Goal: Task Accomplishment & Management: Manage account settings

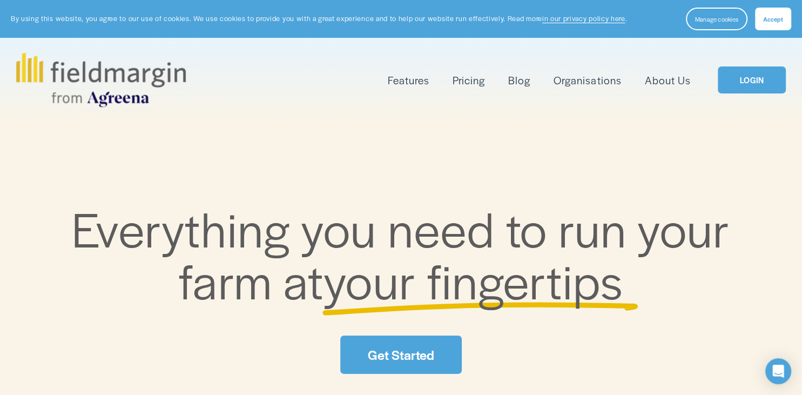
click at [758, 83] on link "LOGIN" at bounding box center [752, 80] width 68 height 28
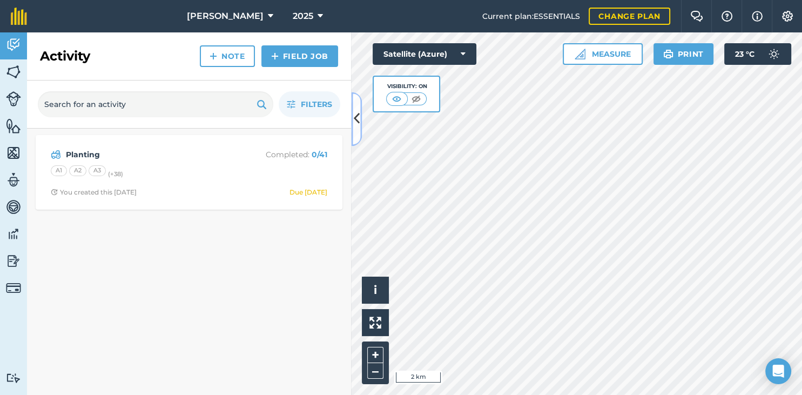
click at [356, 118] on icon at bounding box center [357, 119] width 6 height 19
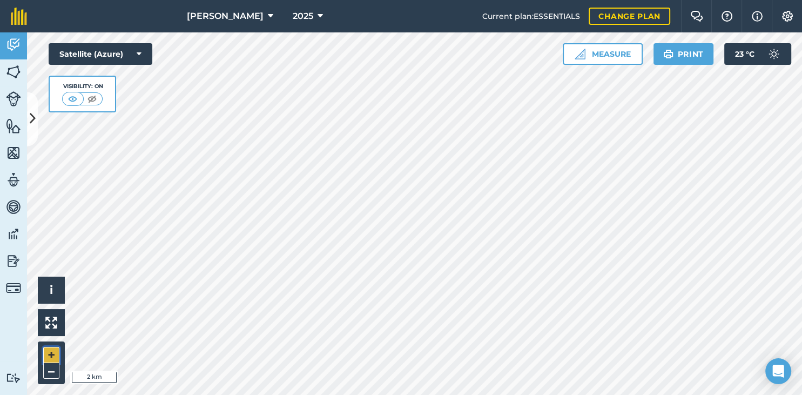
click at [51, 351] on button "+" at bounding box center [51, 355] width 16 height 16
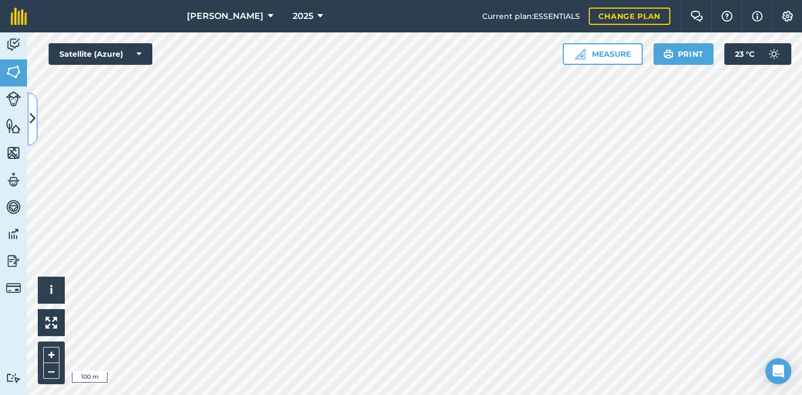
click at [32, 120] on icon at bounding box center [33, 119] width 6 height 19
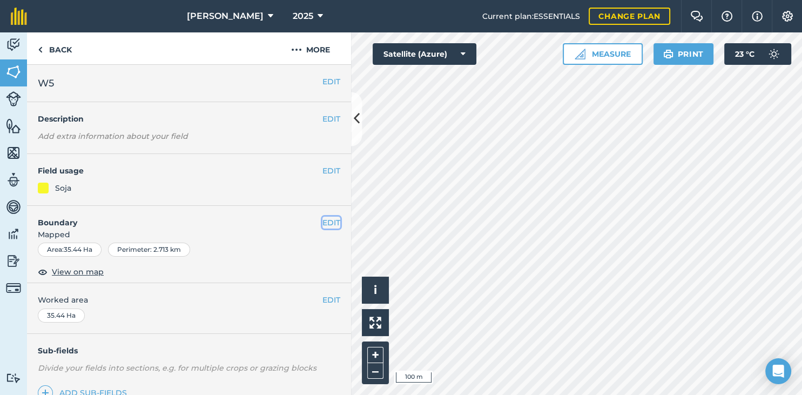
click at [327, 226] on button "EDIT" at bounding box center [331, 223] width 18 height 12
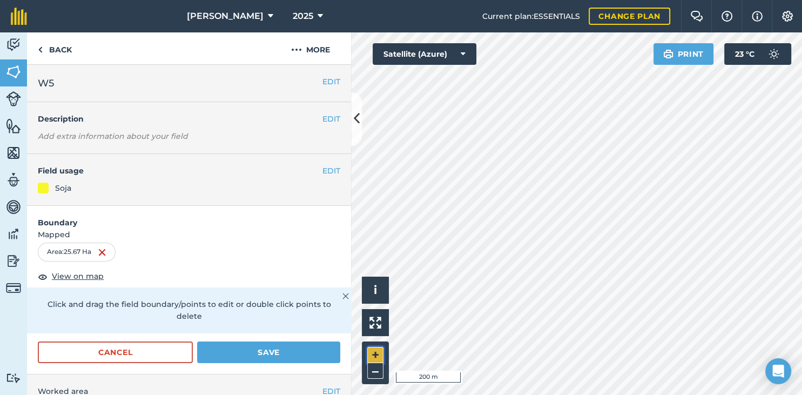
click at [370, 352] on button "+" at bounding box center [375, 355] width 16 height 16
click at [373, 326] on img at bounding box center [375, 322] width 12 height 12
click at [374, 357] on button "+" at bounding box center [375, 355] width 16 height 16
click at [329, 354] on div "Activity Fields Livestock Features Maps Team Vehicles Data Reporting Billing Tu…" at bounding box center [401, 213] width 802 height 362
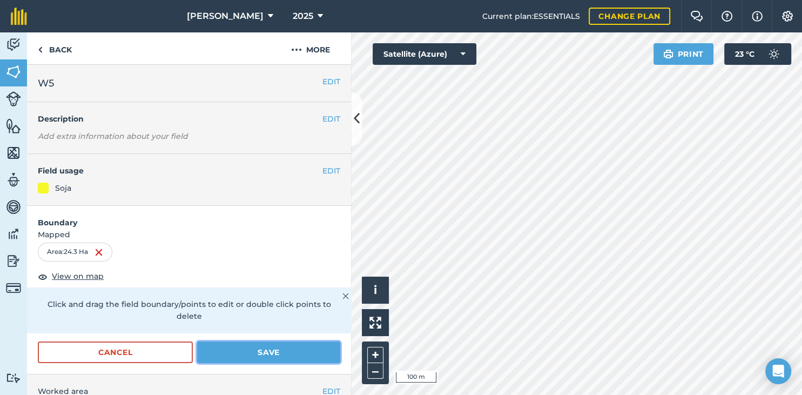
click at [264, 341] on button "Save" at bounding box center [268, 352] width 143 height 22
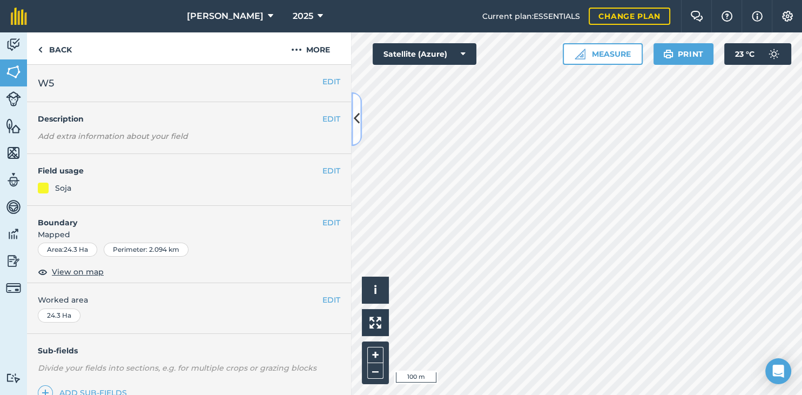
click at [359, 131] on button at bounding box center [356, 119] width 11 height 54
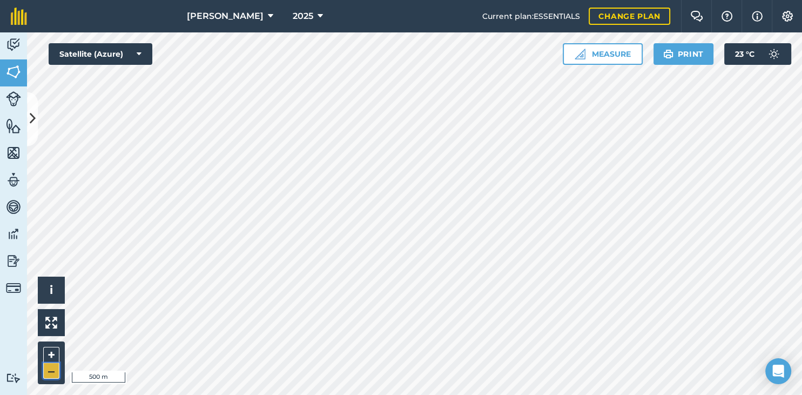
click at [51, 368] on button "–" at bounding box center [51, 371] width 16 height 16
click at [36, 110] on button at bounding box center [32, 119] width 11 height 54
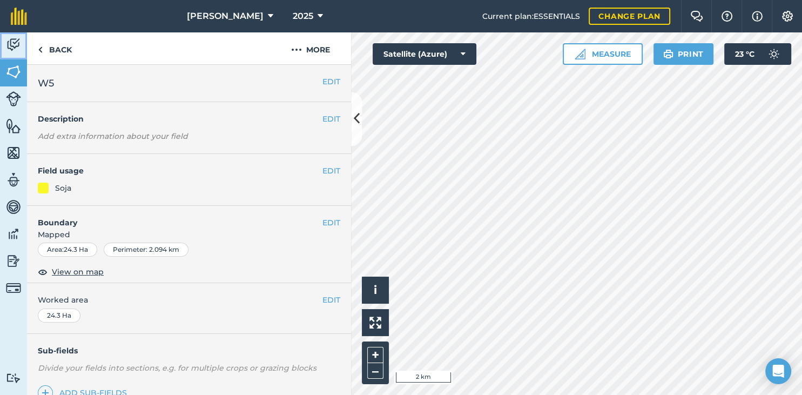
click at [26, 49] on link "Activity" at bounding box center [13, 45] width 27 height 27
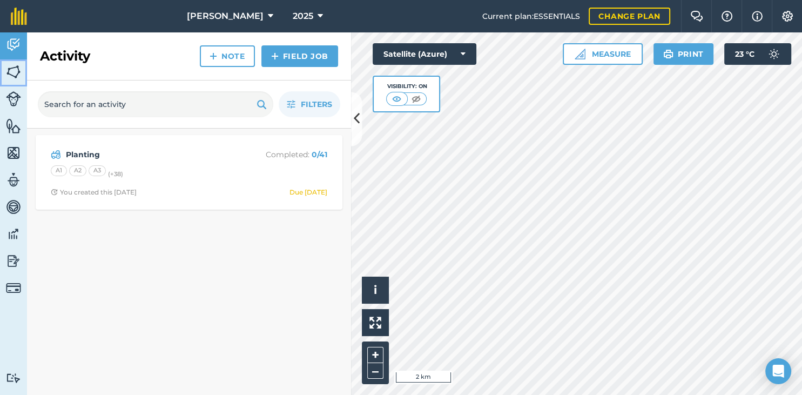
click at [18, 79] on img at bounding box center [13, 72] width 15 height 16
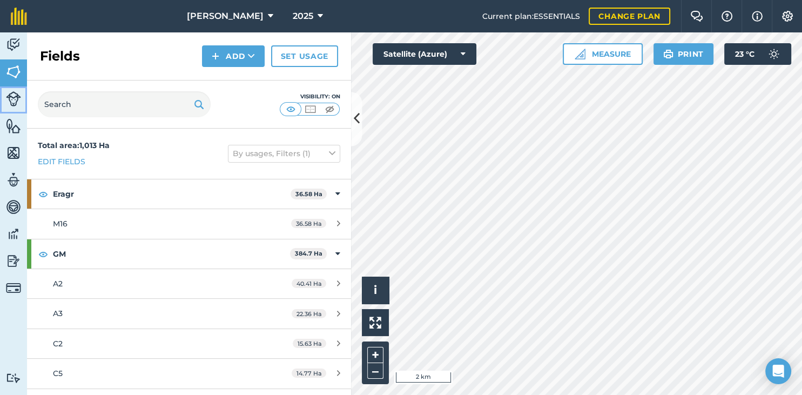
click at [12, 92] on img at bounding box center [13, 98] width 15 height 15
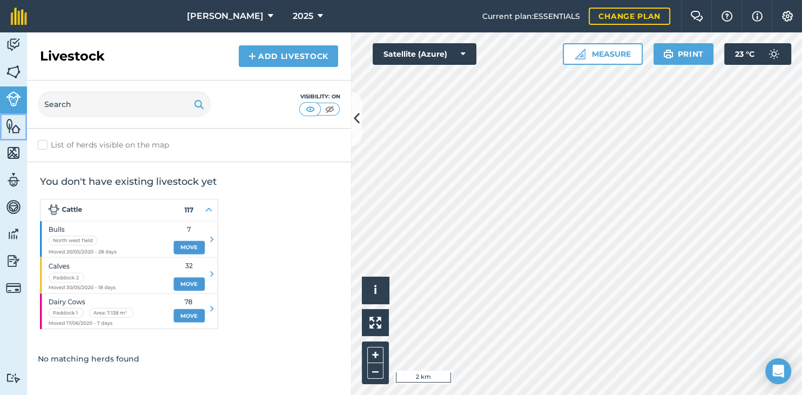
click at [15, 130] on img at bounding box center [13, 126] width 15 height 16
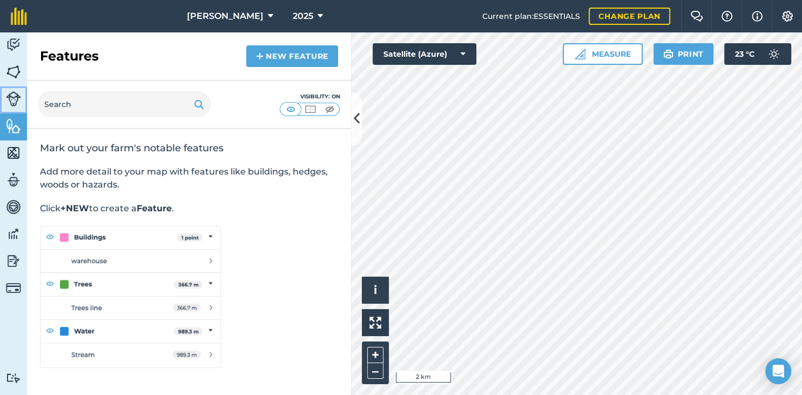
click at [18, 97] on img at bounding box center [13, 98] width 15 height 15
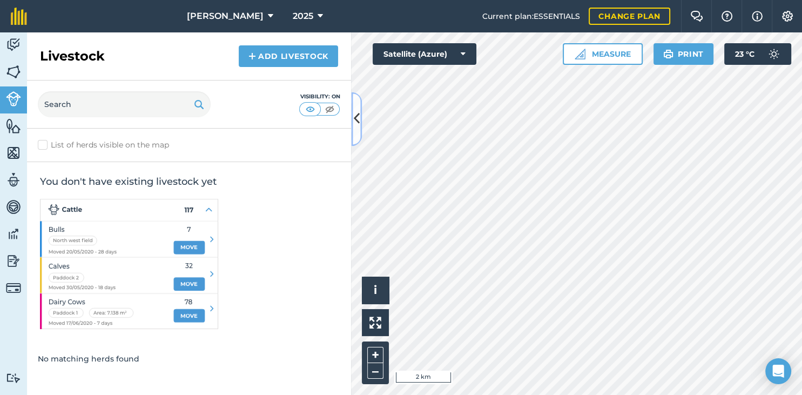
click at [360, 131] on button at bounding box center [356, 119] width 11 height 54
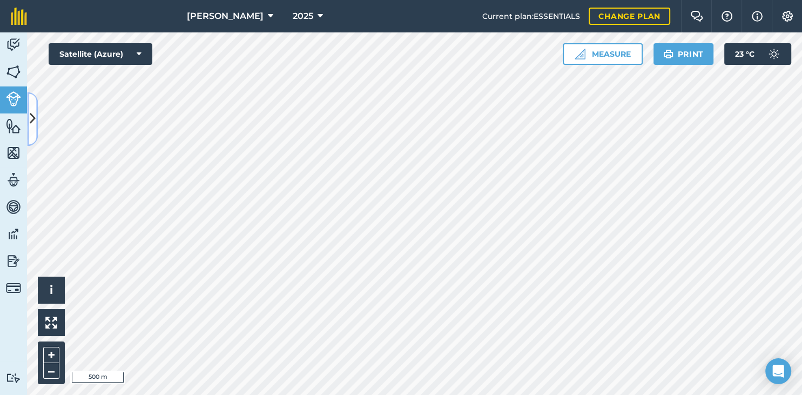
click at [29, 112] on button at bounding box center [32, 119] width 11 height 54
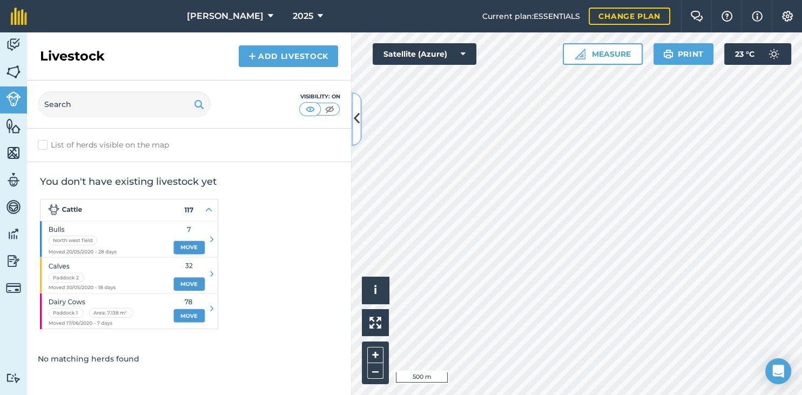
click at [359, 120] on icon at bounding box center [357, 119] width 6 height 19
